Goal: Go to known website: Access a specific website the user already knows

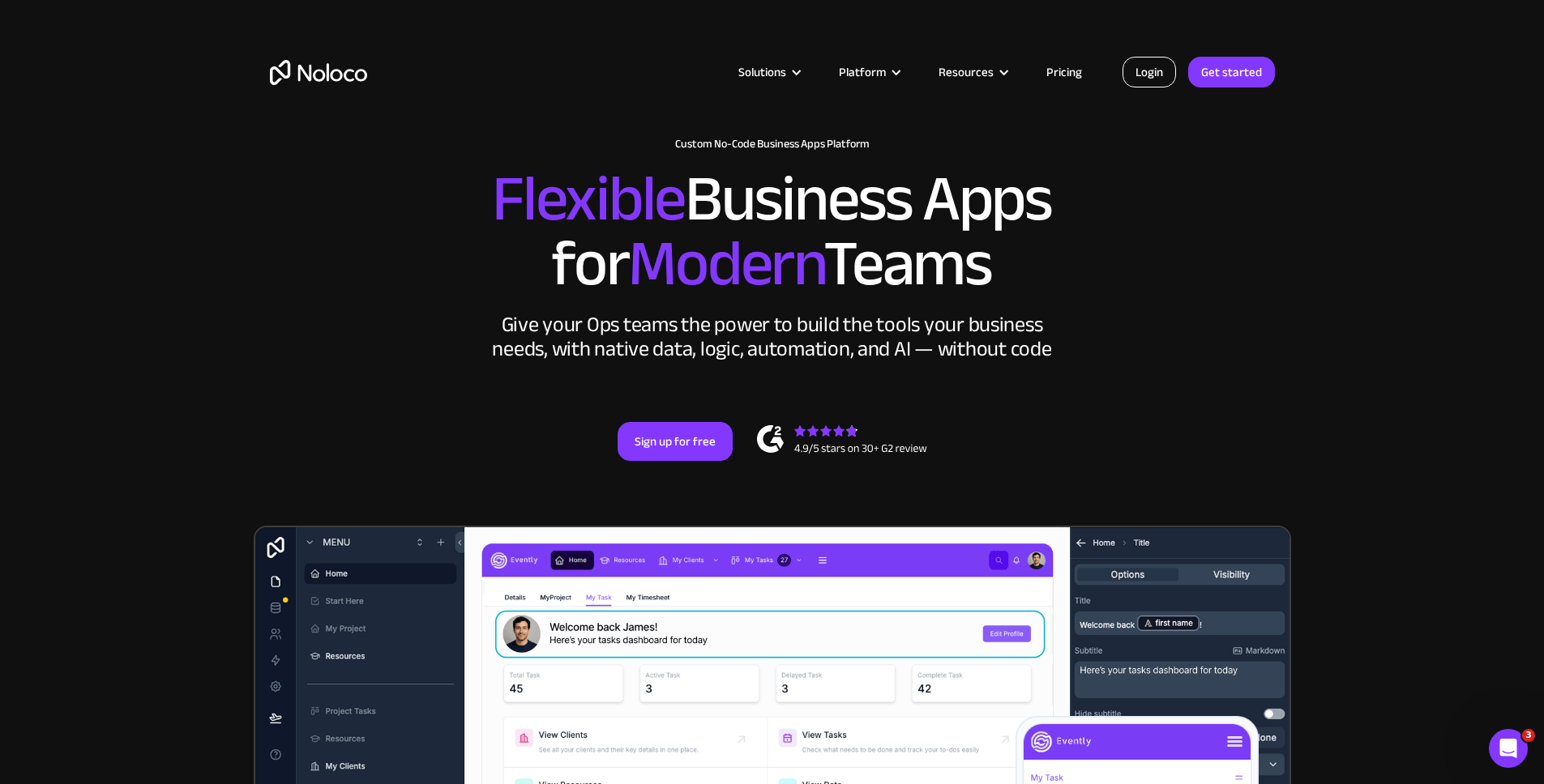
click at [1141, 67] on link "Login" at bounding box center [1149, 72] width 54 height 31
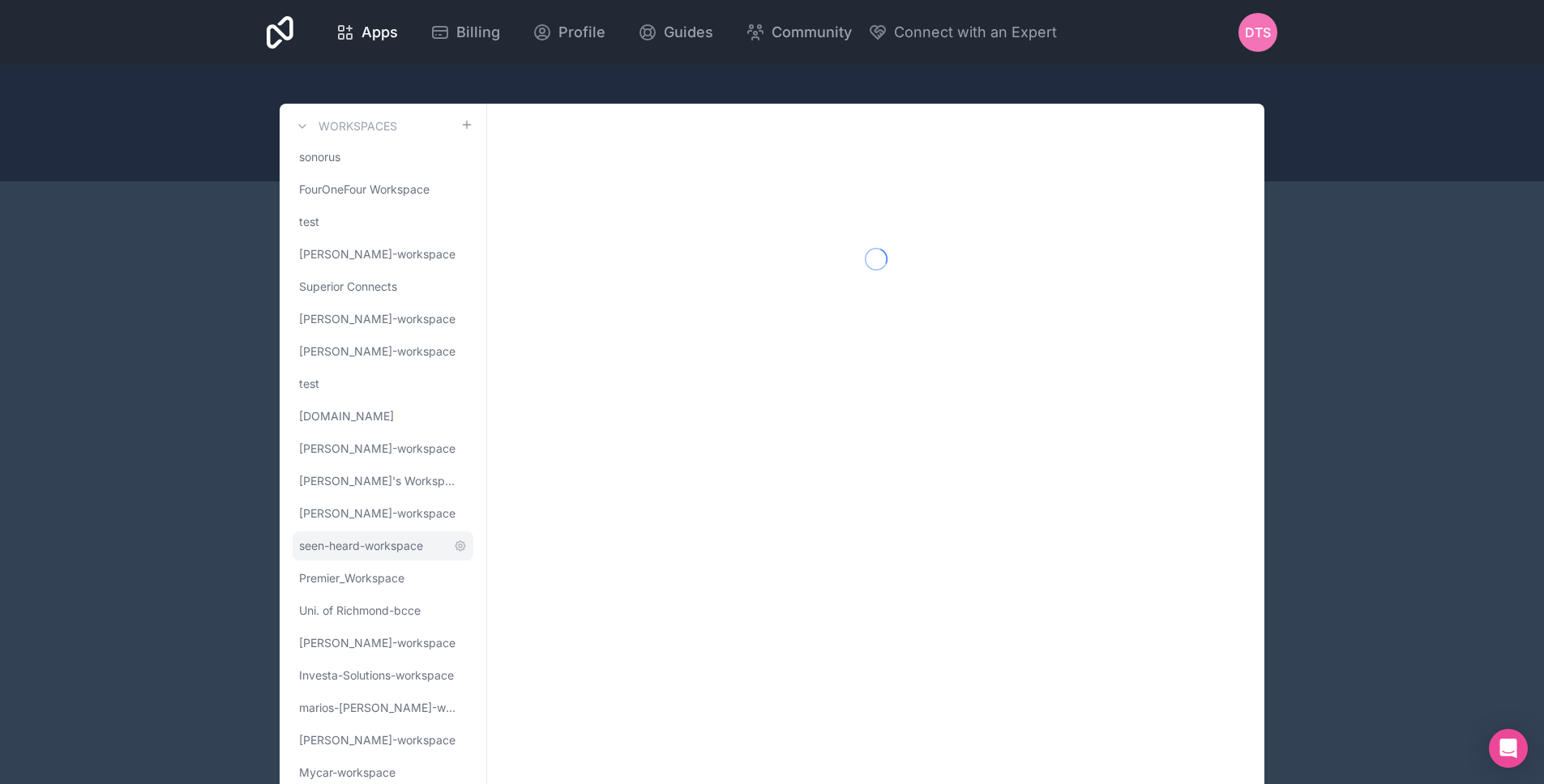
scroll to position [55, 0]
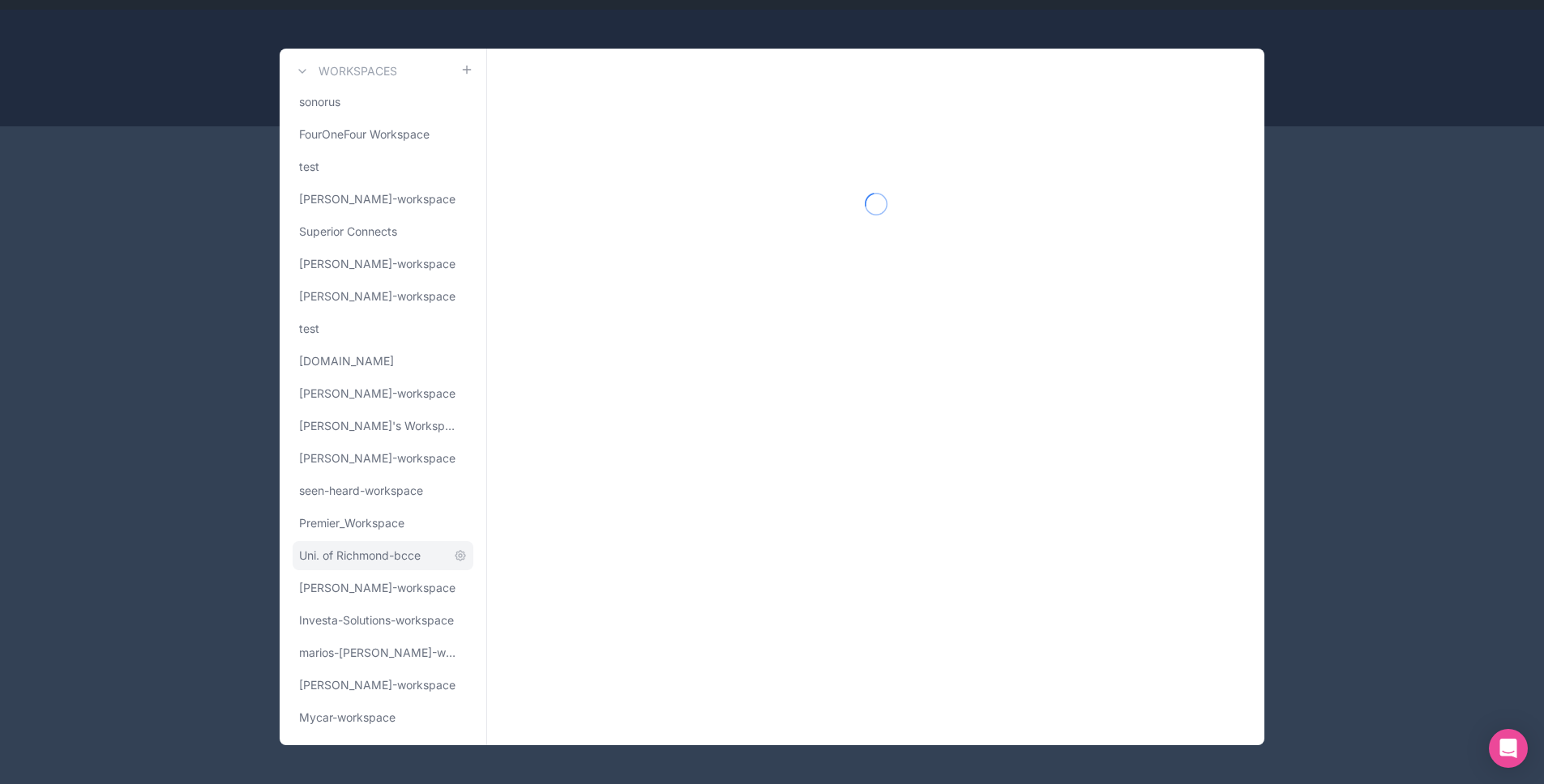
click at [389, 555] on span "Uni. of Richmond-bcce" at bounding box center [360, 556] width 122 height 17
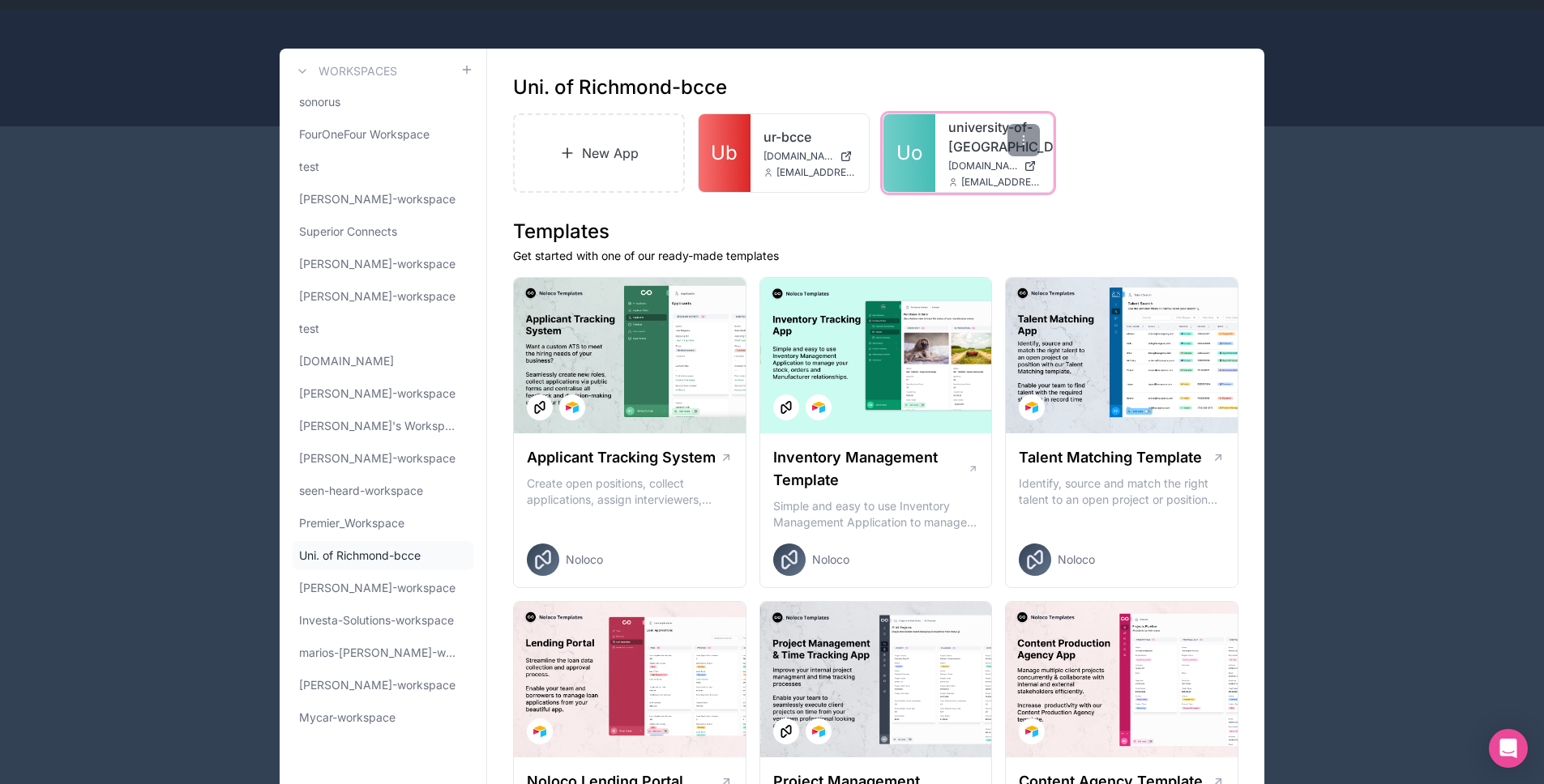
click at [909, 153] on span "Uo" at bounding box center [909, 153] width 26 height 26
